Goal: Check status: Check status

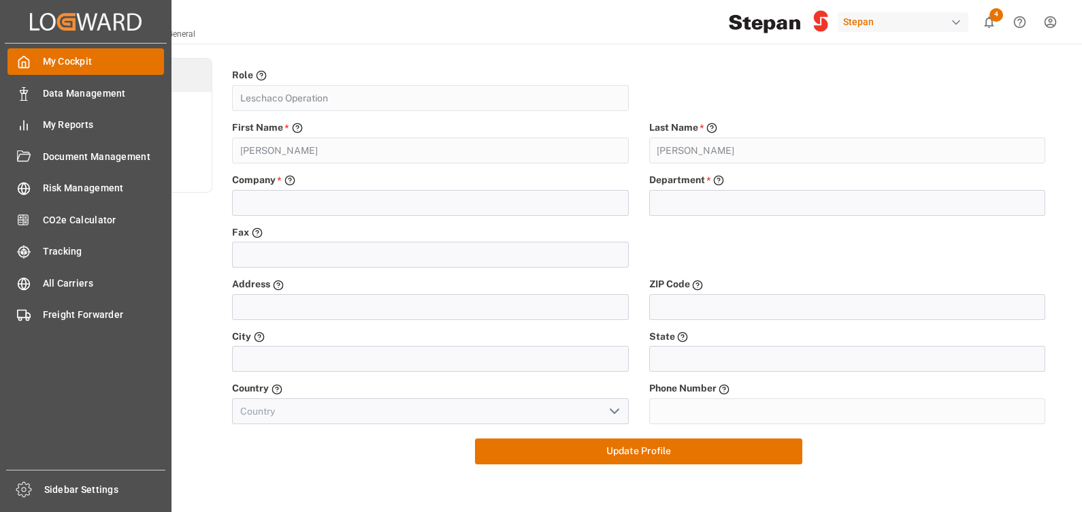
click at [24, 61] on icon at bounding box center [24, 62] width 14 height 14
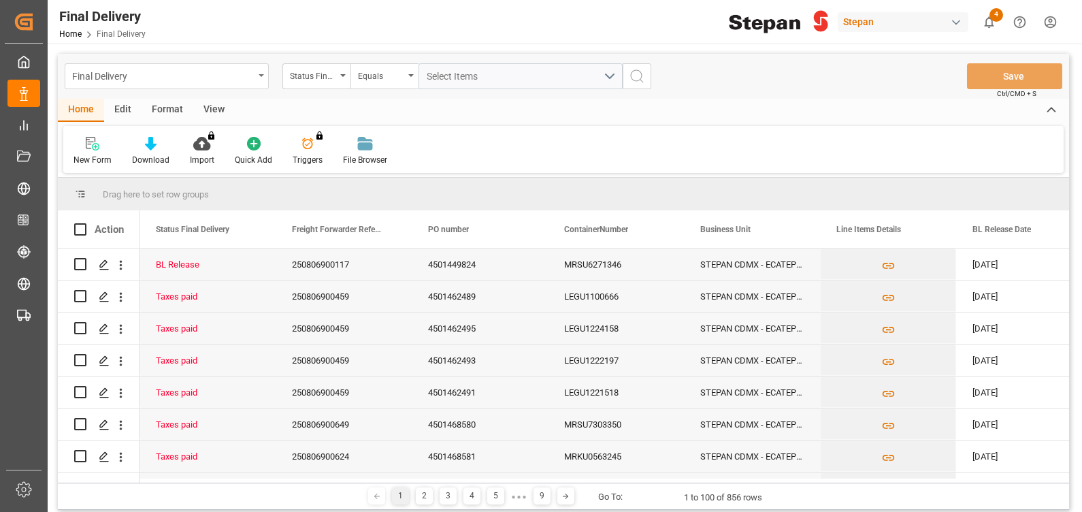
click at [126, 82] on div "Final Delivery" at bounding box center [163, 75] width 182 height 17
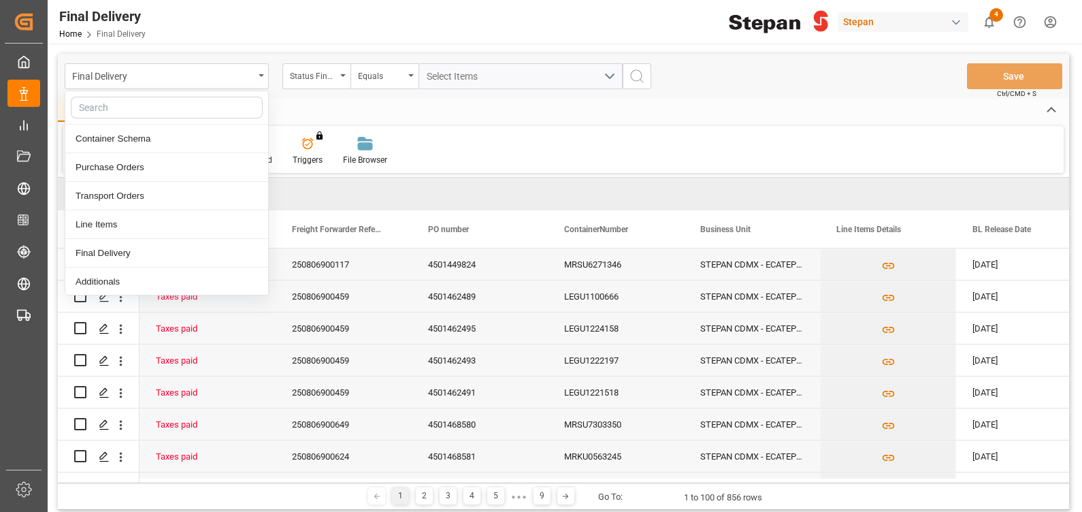
click at [409, 104] on div "Home Edit Format View" at bounding box center [563, 110] width 1011 height 23
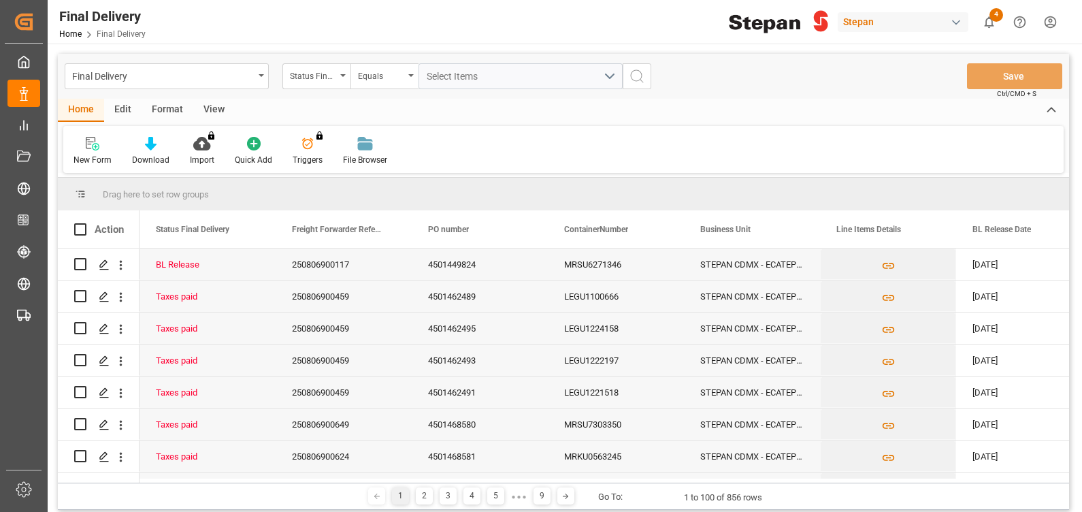
click at [80, 111] on div "Home" at bounding box center [81, 110] width 46 height 23
click at [231, 73] on div "Final Delivery" at bounding box center [163, 75] width 182 height 17
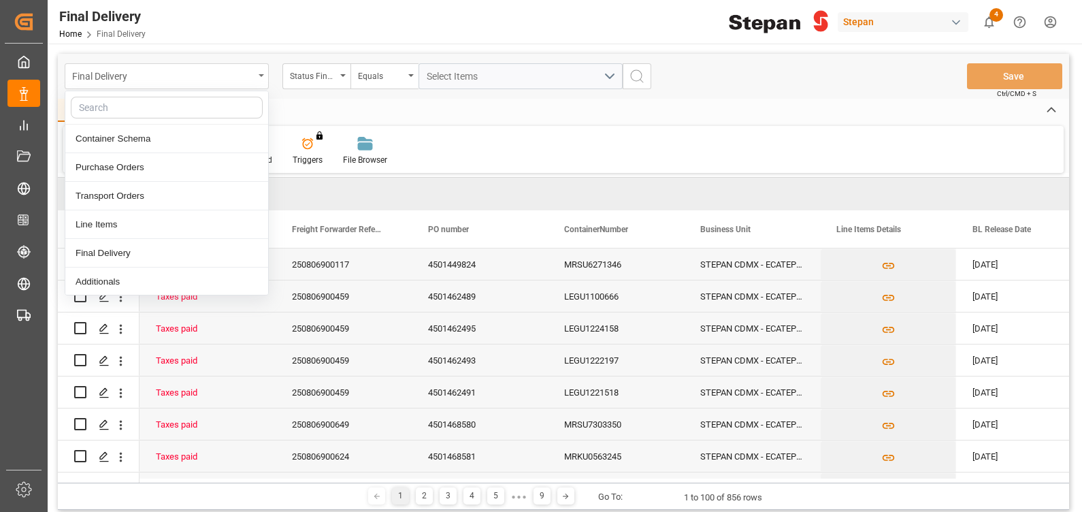
click at [231, 73] on div "Final Delivery" at bounding box center [163, 75] width 182 height 17
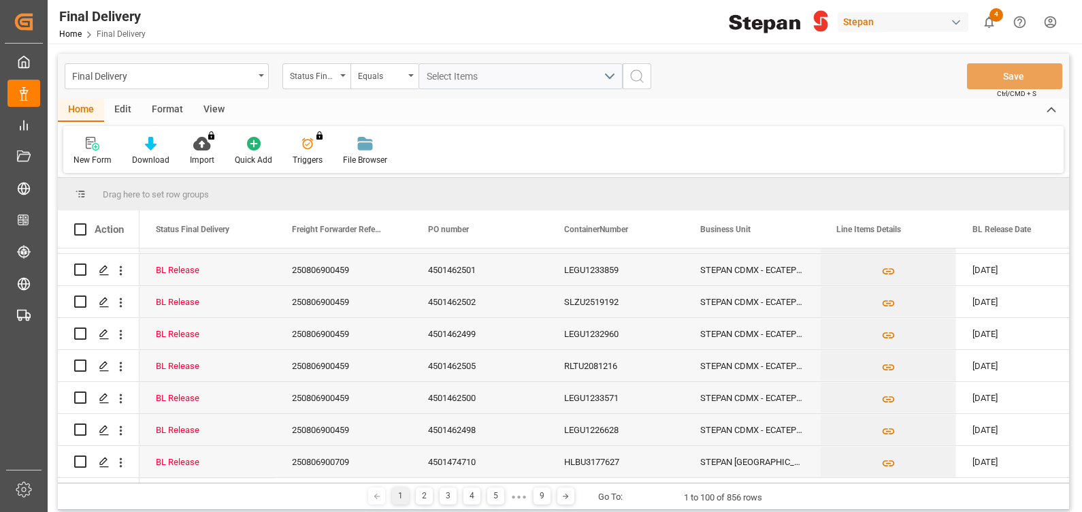
click at [542, 151] on div "New Form Download Import You don't have permission for this feature. Contact ad…" at bounding box center [563, 149] width 1000 height 47
click at [178, 78] on div "Final Delivery" at bounding box center [163, 75] width 182 height 17
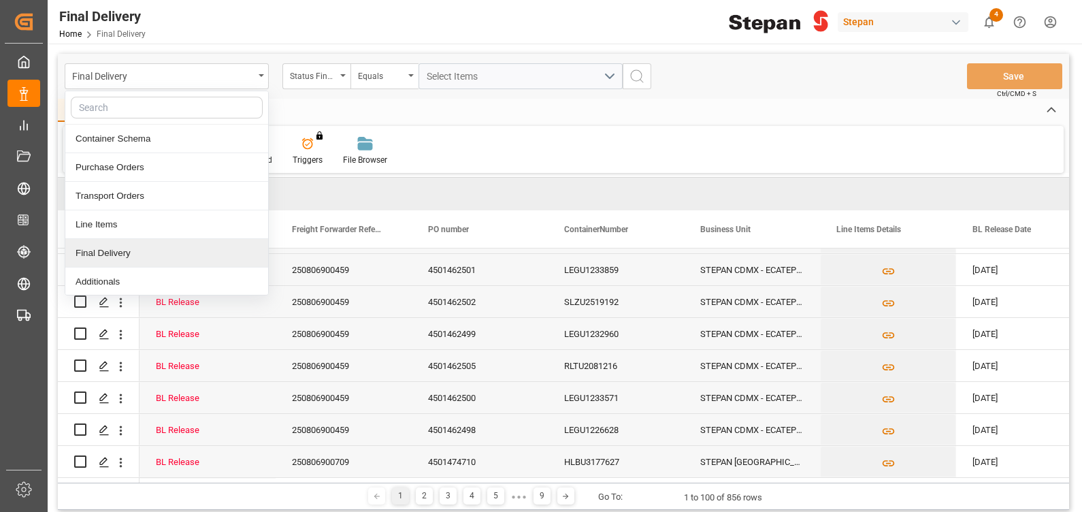
click at [118, 254] on div "Final Delivery" at bounding box center [166, 253] width 203 height 29
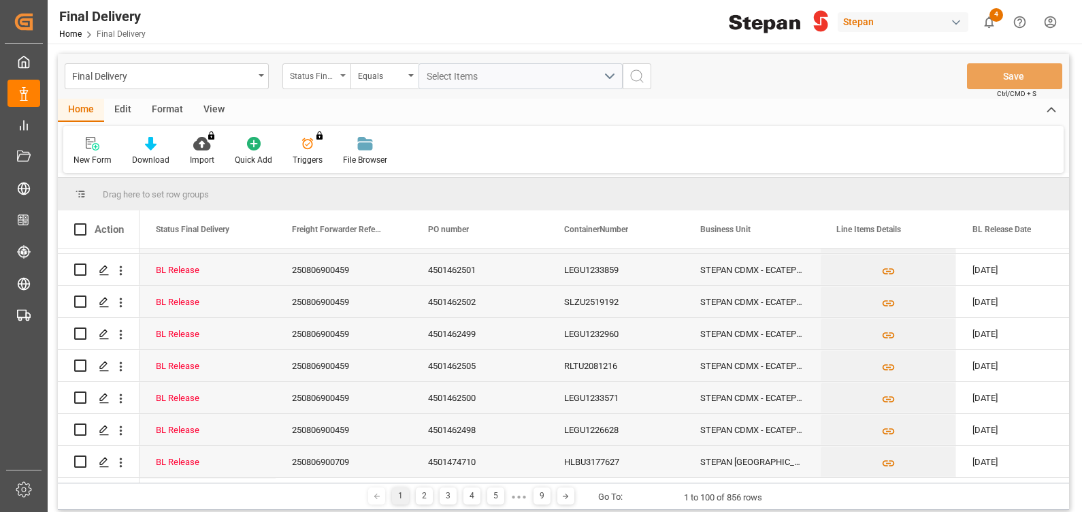
click at [326, 75] on div "Status Final Delivery" at bounding box center [313, 75] width 46 height 16
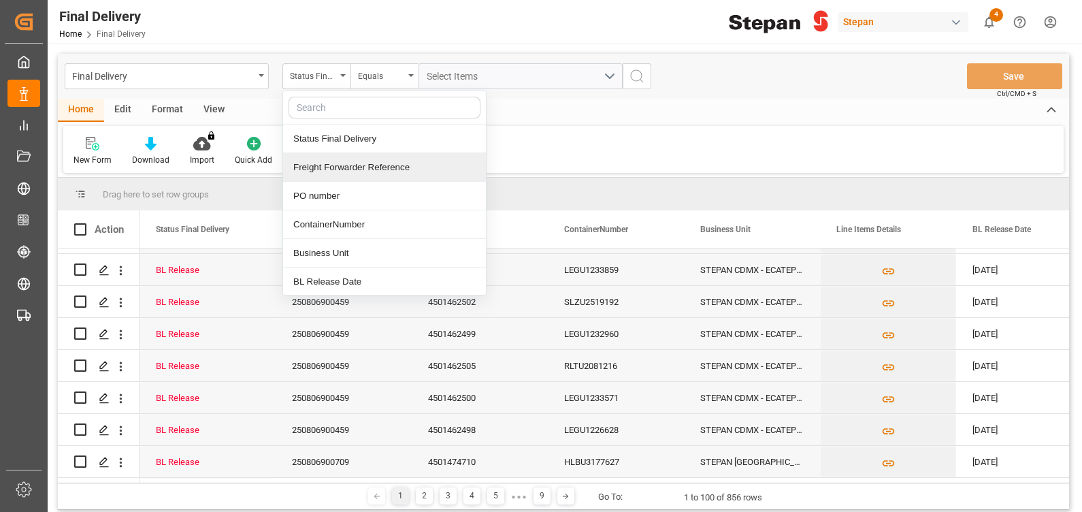
click at [348, 165] on div "Freight Forwarder Reference" at bounding box center [384, 167] width 203 height 29
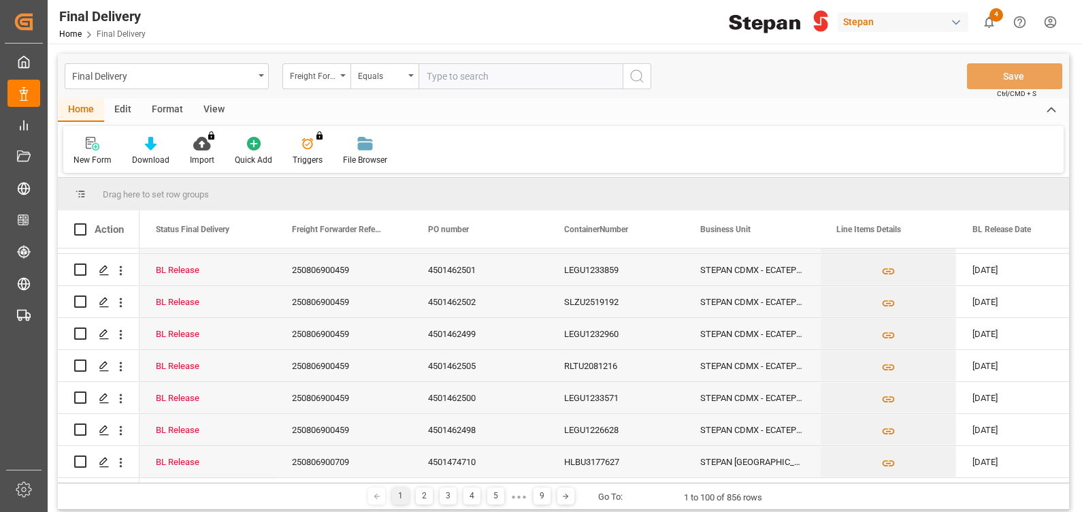
click at [447, 70] on input "text" at bounding box center [521, 76] width 204 height 26
click at [444, 78] on input "text" at bounding box center [521, 76] width 204 height 26
paste input "250806900459"
type input "250806900459"
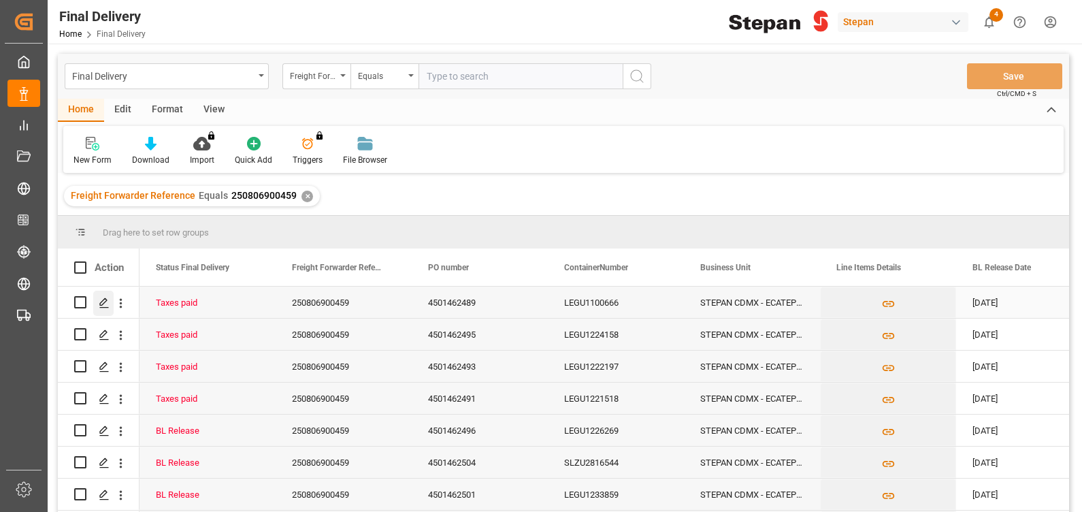
click at [103, 304] on icon "Press SPACE to select this row." at bounding box center [104, 302] width 11 height 11
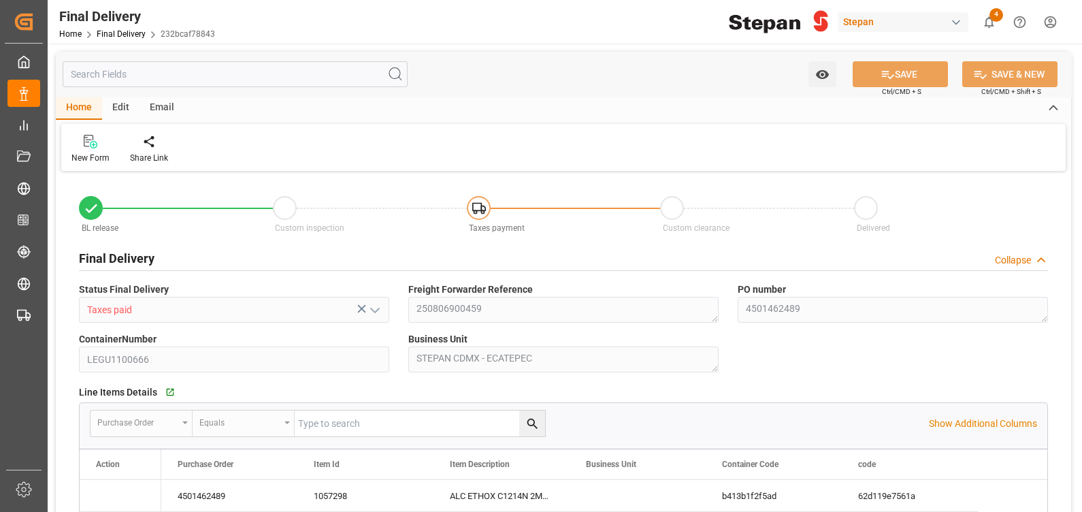
type input "11.08.2025"
type input "12.08.2025"
type input "14.08.2025"
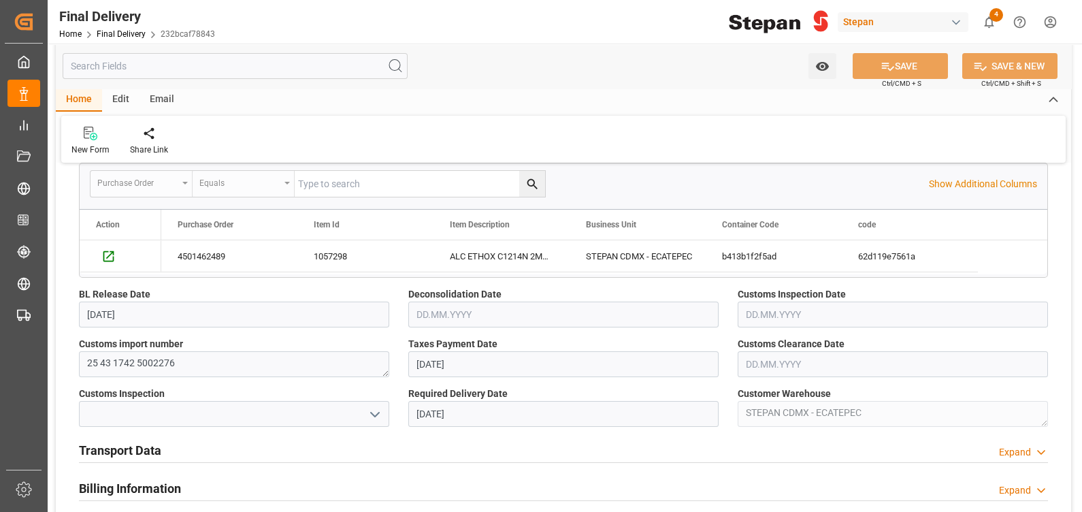
scroll to position [235, 0]
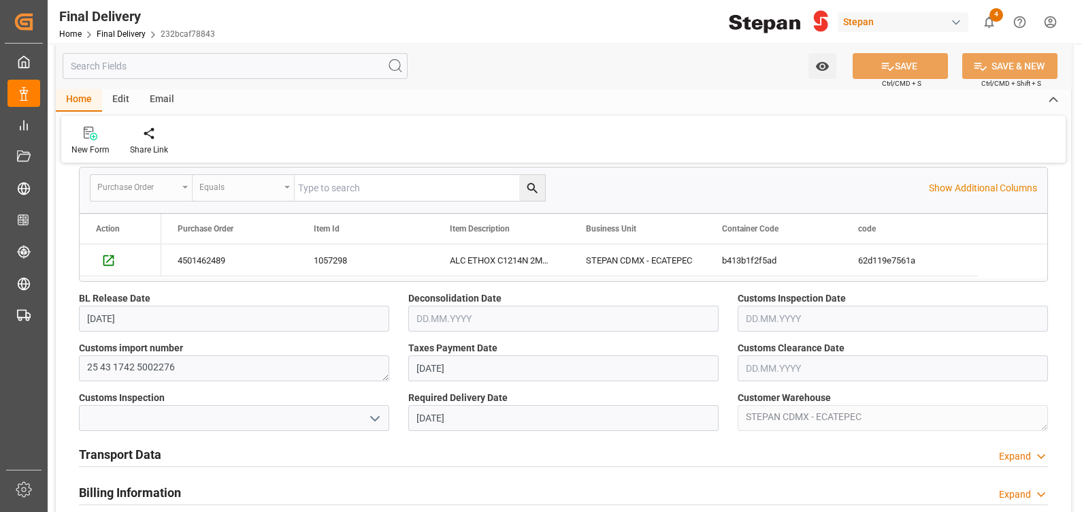
click at [776, 363] on input "text" at bounding box center [893, 368] width 310 height 26
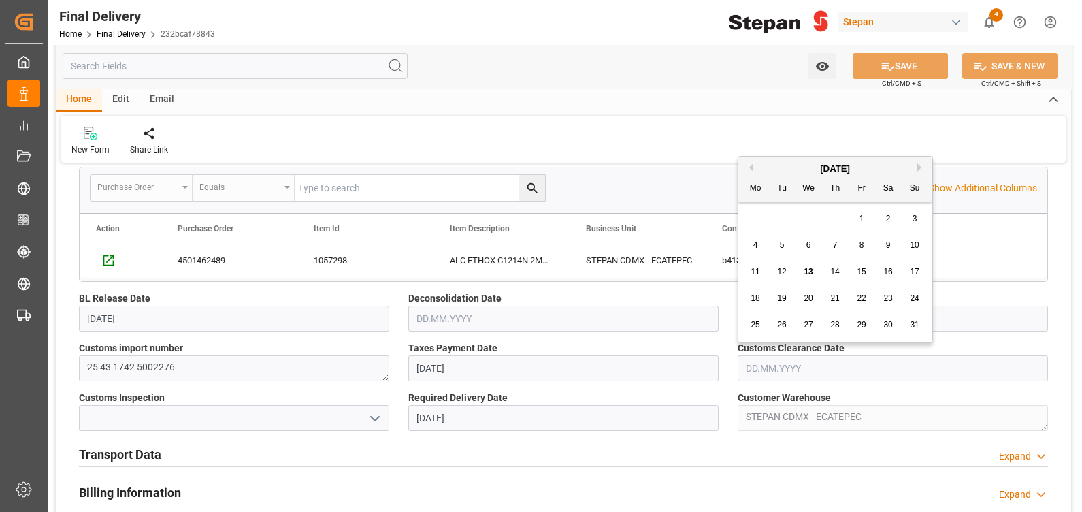
click at [732, 367] on div "Customs Clearance Date" at bounding box center [892, 361] width 329 height 50
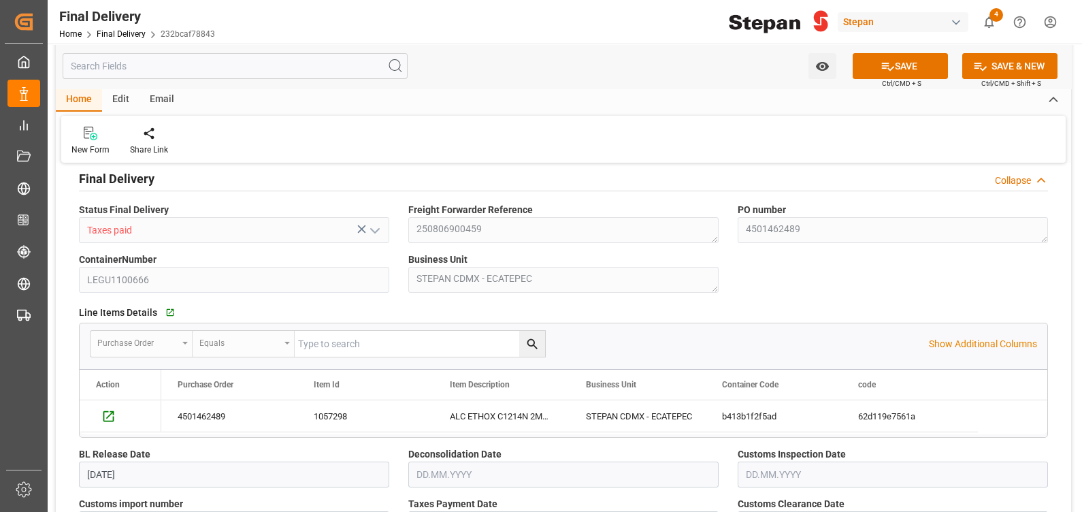
scroll to position [79, 0]
click at [811, 273] on div "BL release Custom inspection Taxes payment Custom clearance Delivered Final Del…" at bounding box center [563, 446] width 1015 height 700
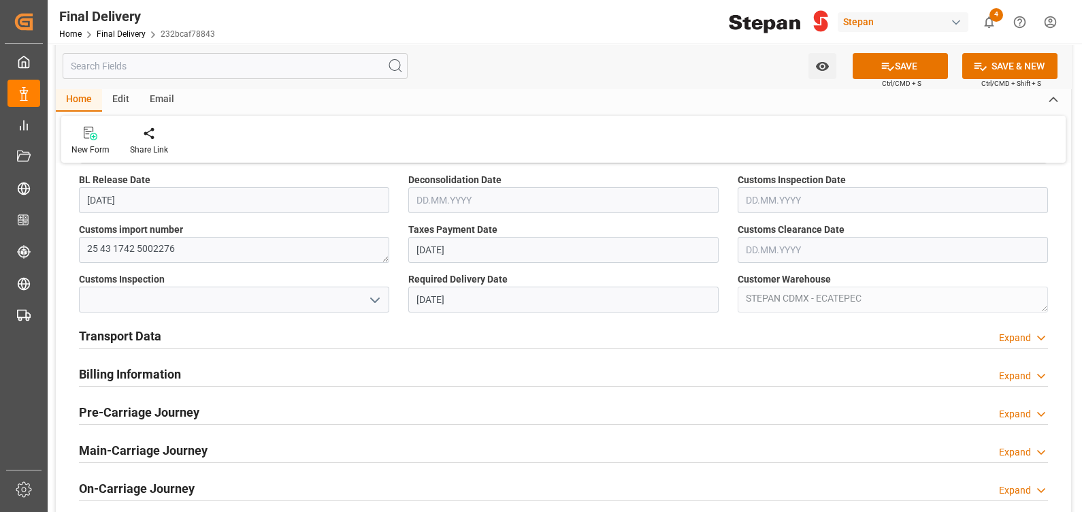
scroll to position [354, 0]
click at [783, 246] on input "text" at bounding box center [893, 250] width 310 height 26
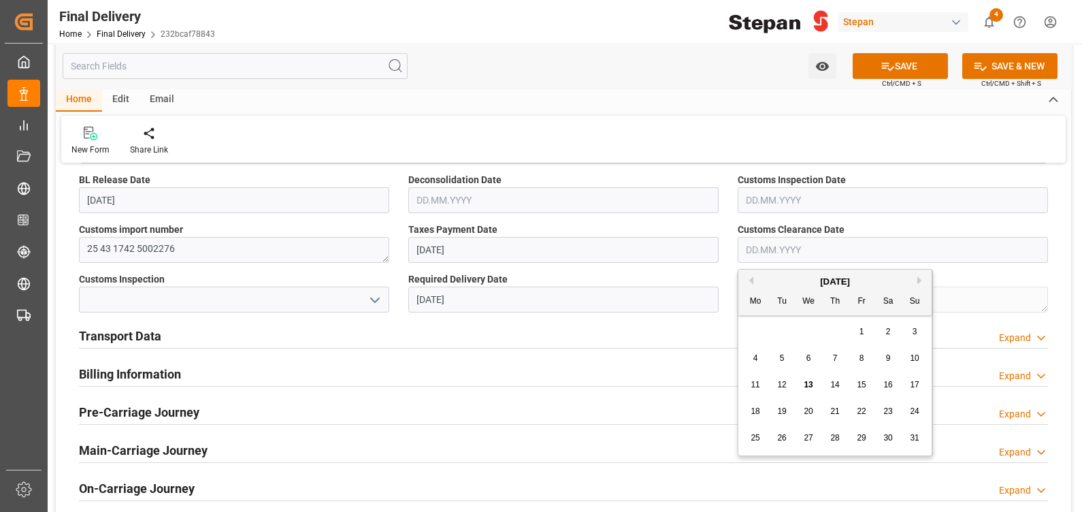
click at [807, 385] on span "13" at bounding box center [808, 385] width 9 height 10
type input "13.08.2025"
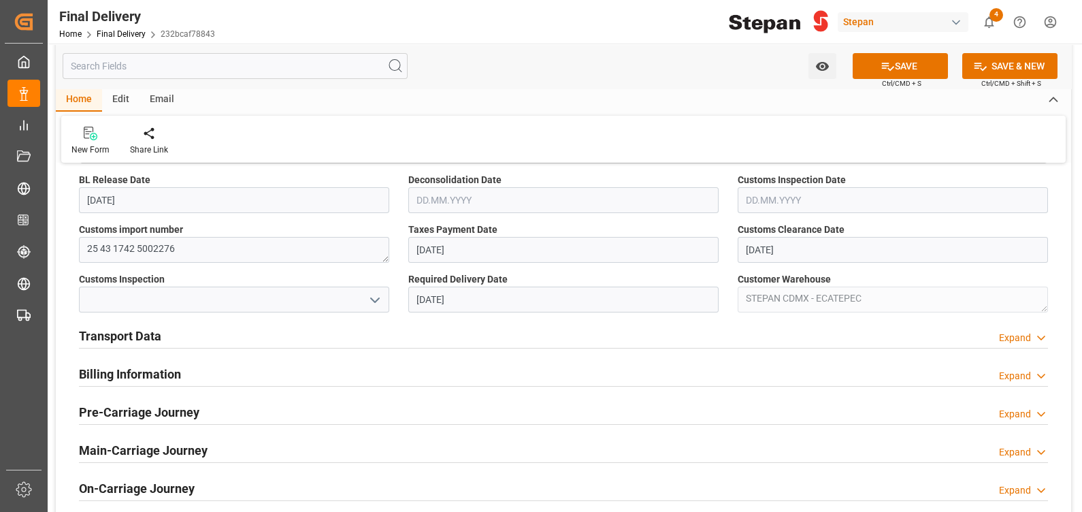
click at [374, 296] on icon "open menu" at bounding box center [375, 300] width 16 height 16
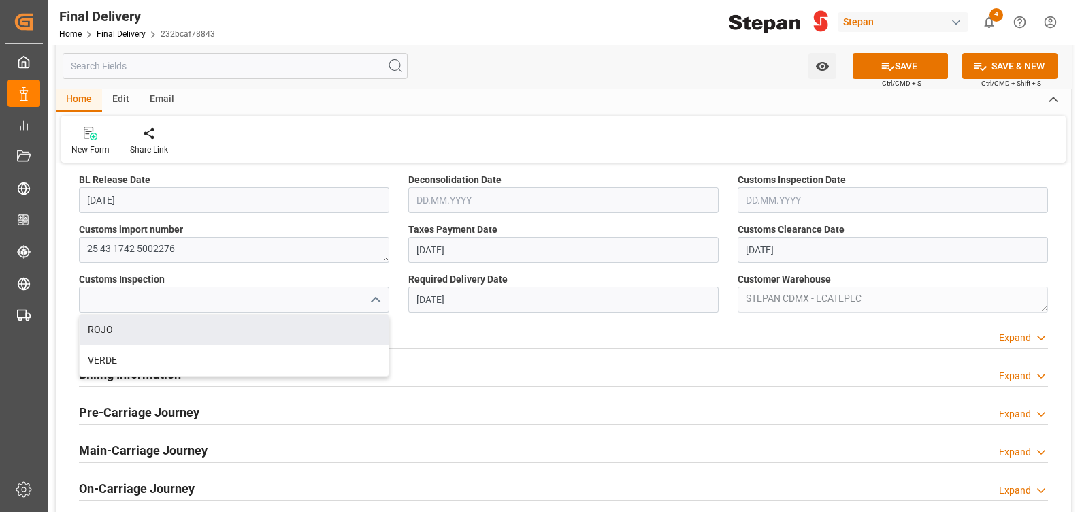
click at [374, 267] on div "Customs Inspection ROJO VERDE" at bounding box center [233, 292] width 329 height 50
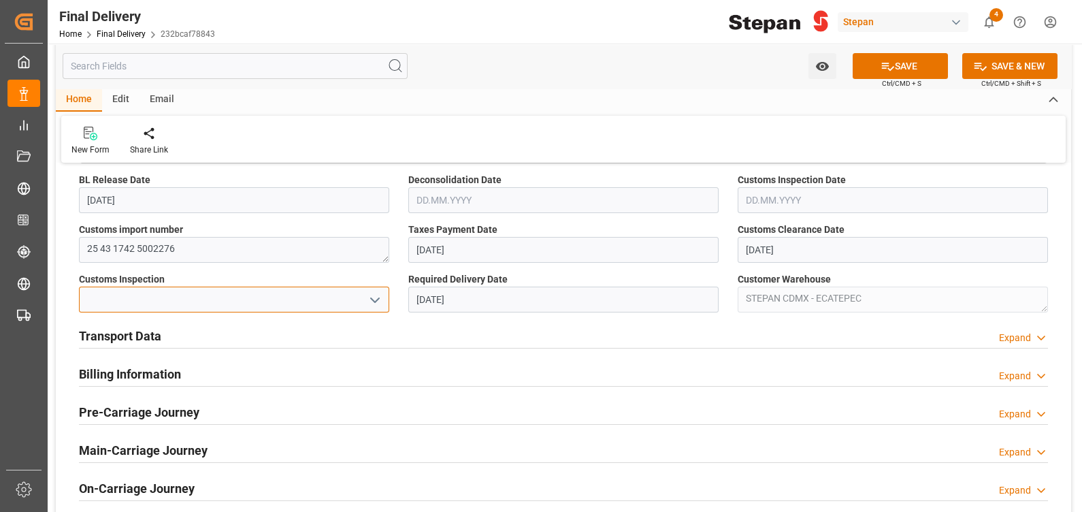
click at [274, 308] on input at bounding box center [234, 300] width 310 height 26
click at [913, 61] on button "SAVE" at bounding box center [900, 66] width 95 height 26
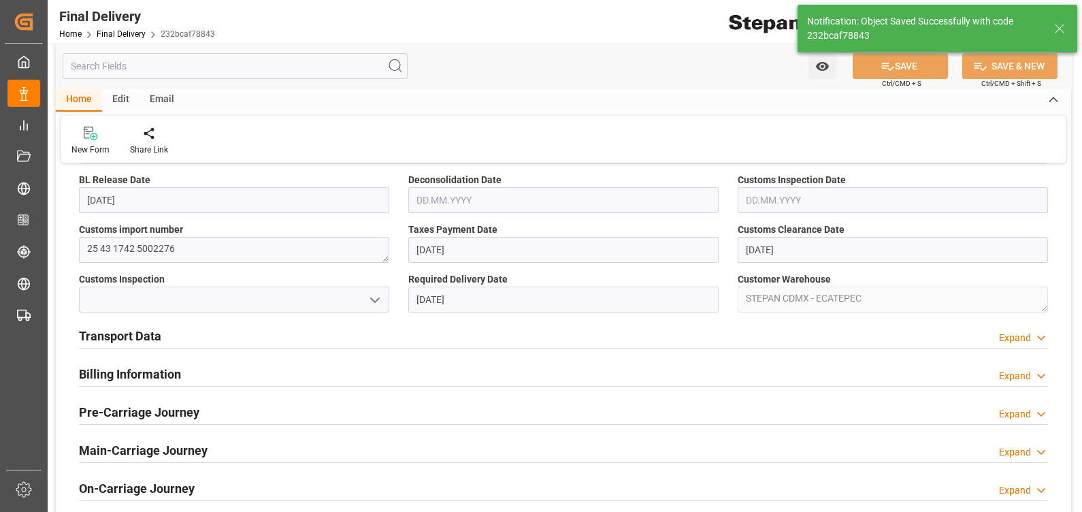
type input "Custom Clearance"
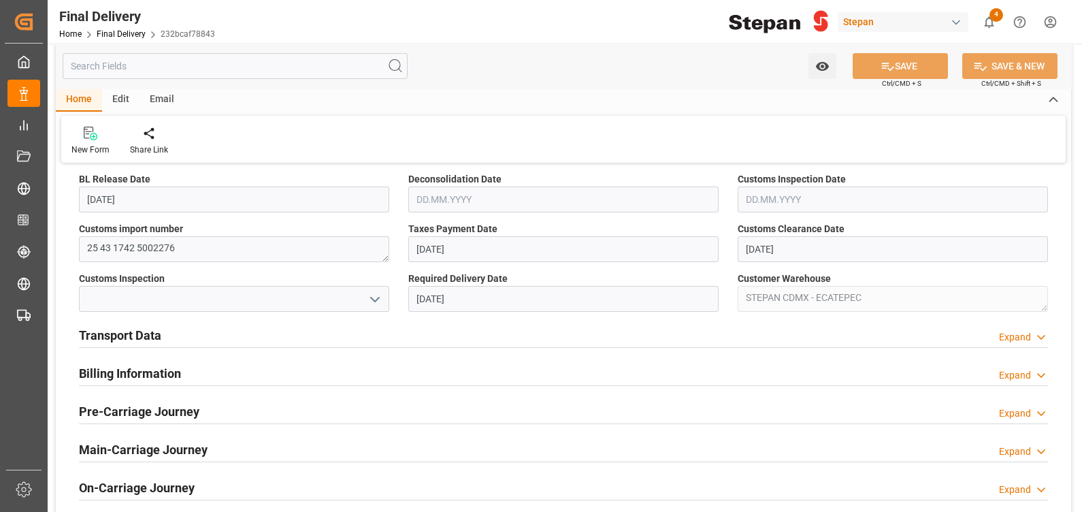
scroll to position [360, 0]
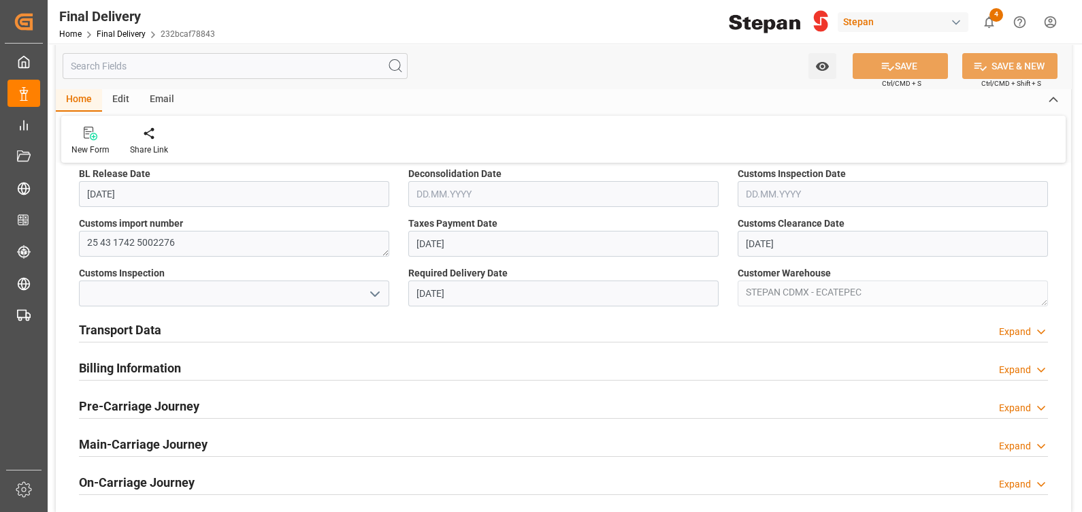
click at [269, 338] on div "Transport Data Expand" at bounding box center [563, 329] width 969 height 26
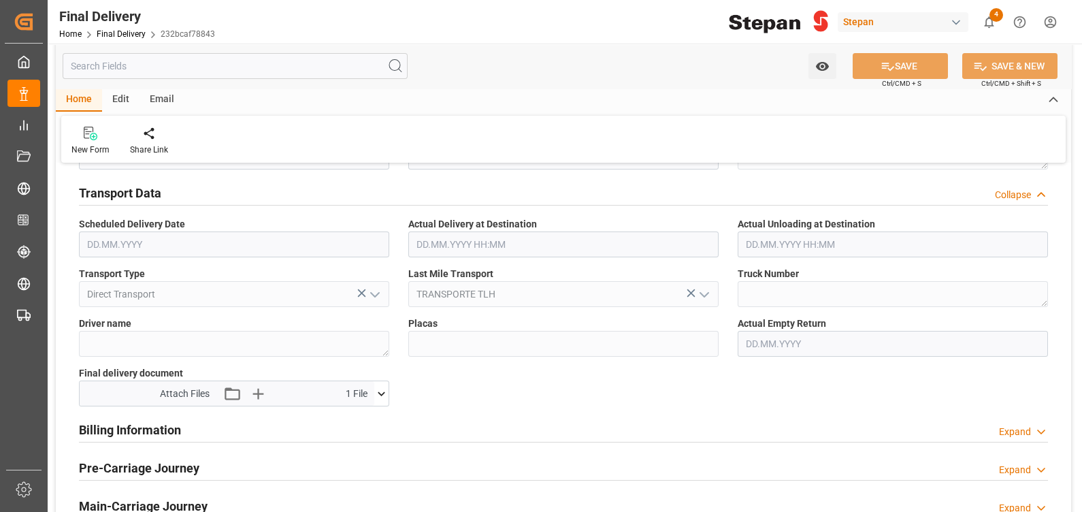
scroll to position [492, 0]
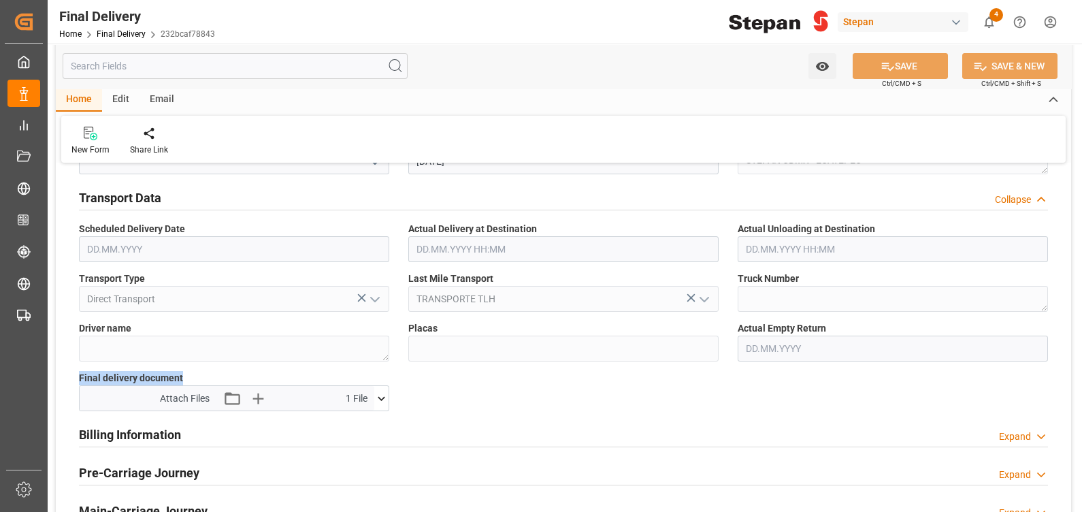
drag, startPoint x: 80, startPoint y: 374, endPoint x: 184, endPoint y: 372, distance: 103.5
click at [184, 372] on label "Final delivery document" at bounding box center [234, 378] width 310 height 14
drag, startPoint x: 184, startPoint y: 372, endPoint x: 249, endPoint y: 398, distance: 70.3
click at [249, 398] on icon "button" at bounding box center [257, 398] width 22 height 22
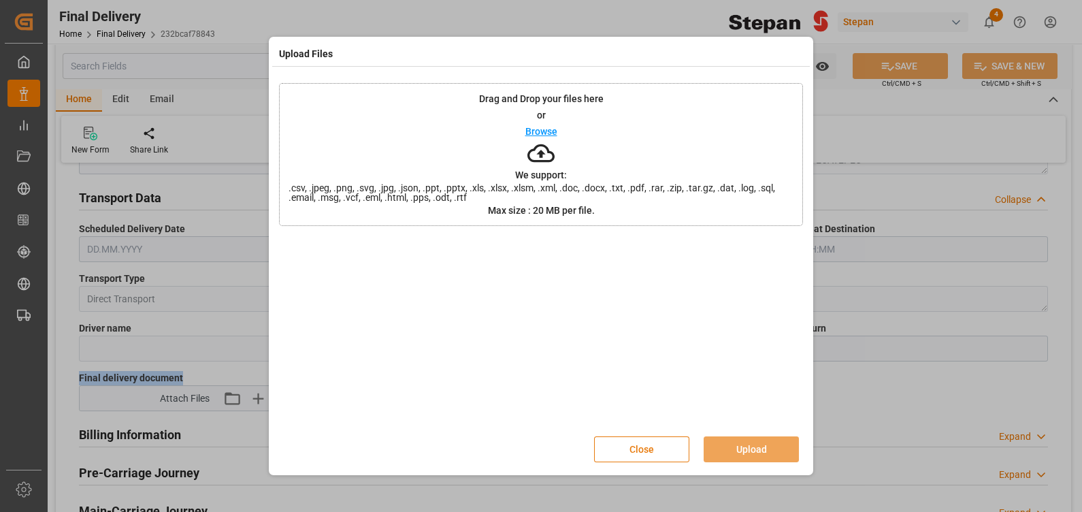
click at [651, 449] on button "Close" at bounding box center [641, 449] width 95 height 26
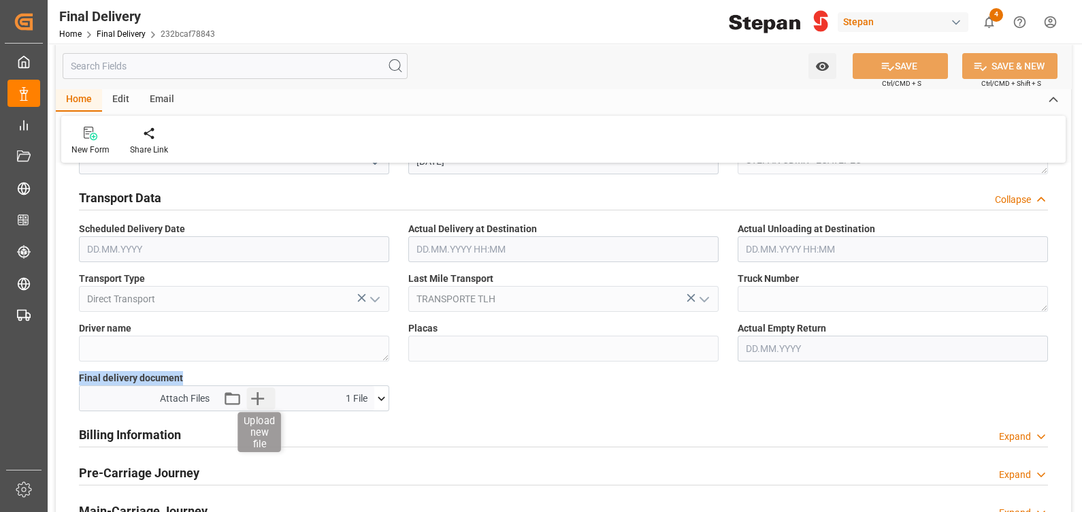
click at [257, 395] on icon "button" at bounding box center [257, 398] width 13 height 13
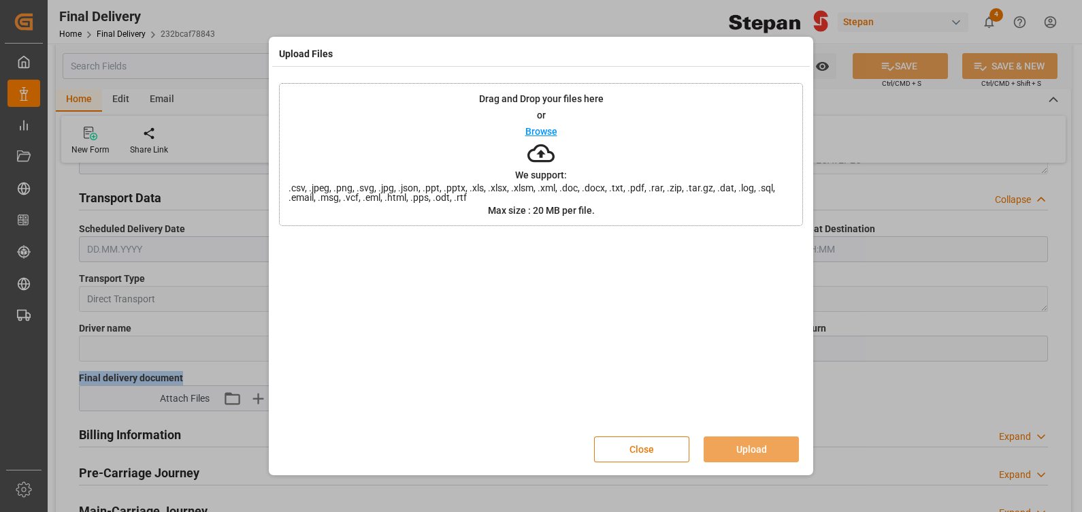
click at [644, 450] on button "Close" at bounding box center [641, 449] width 95 height 26
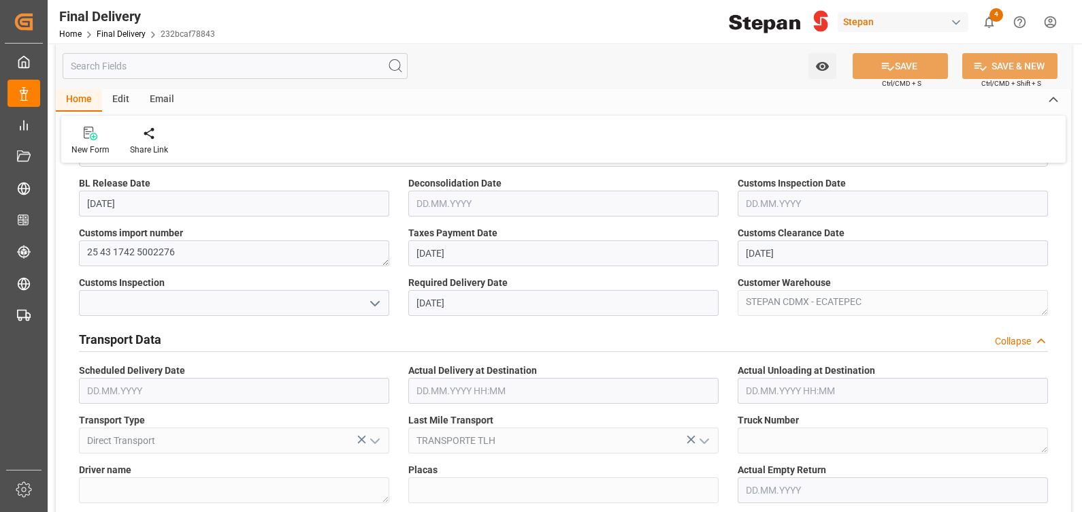
scroll to position [0, 0]
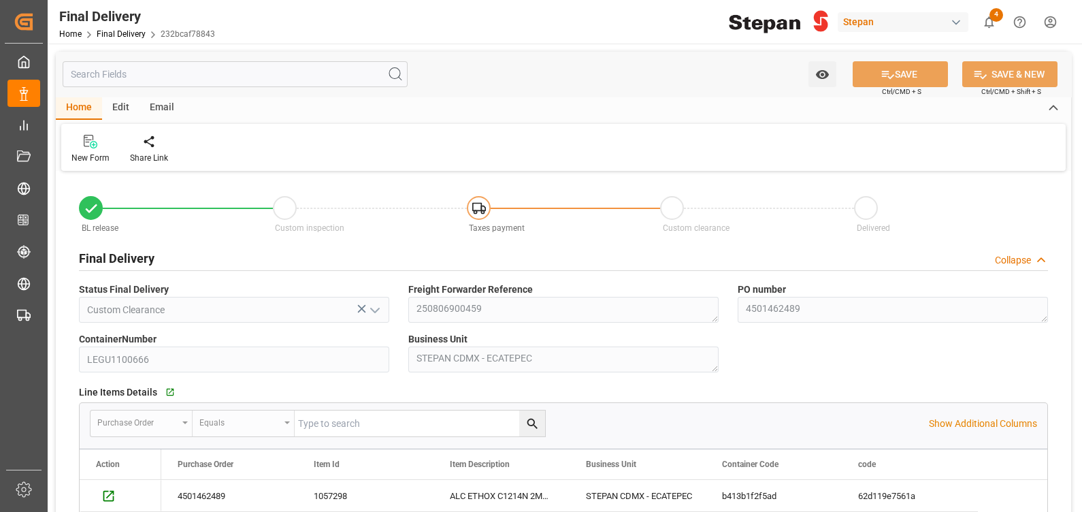
click at [82, 105] on div "Home" at bounding box center [79, 108] width 46 height 23
click at [115, 34] on link "Final Delivery" at bounding box center [121, 34] width 49 height 10
